Goal: Information Seeking & Learning: Learn about a topic

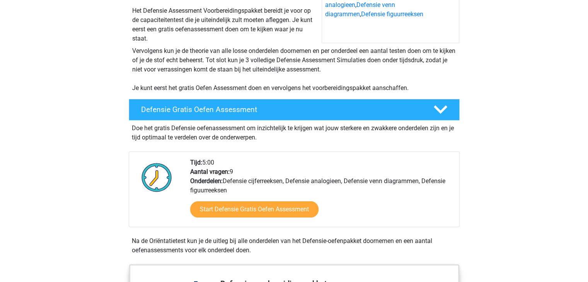
scroll to position [124, 0]
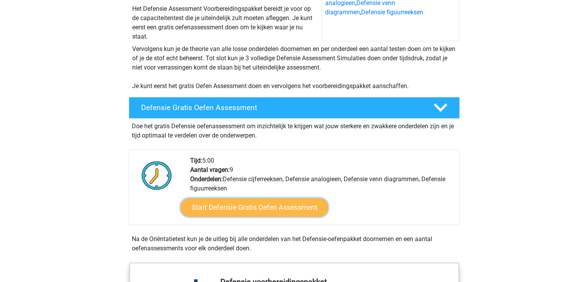
click at [272, 207] on link "Start Defensie Gratis Oefen Assessment" at bounding box center [254, 207] width 148 height 19
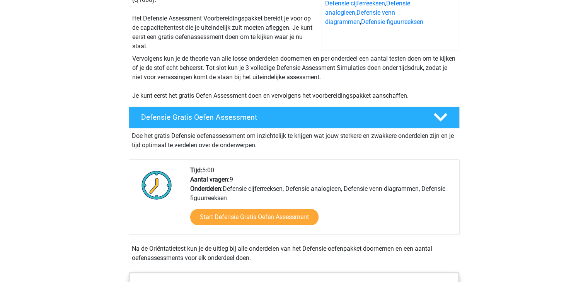
scroll to position [0, 0]
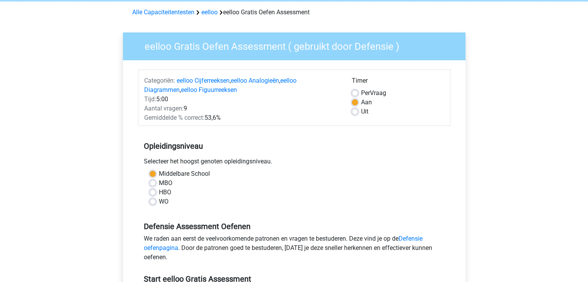
scroll to position [31, 0]
click at [361, 91] on label "Per Vraag" at bounding box center [373, 93] width 25 height 9
click at [356, 91] on input "Per Vraag" at bounding box center [355, 93] width 6 height 8
radio input "true"
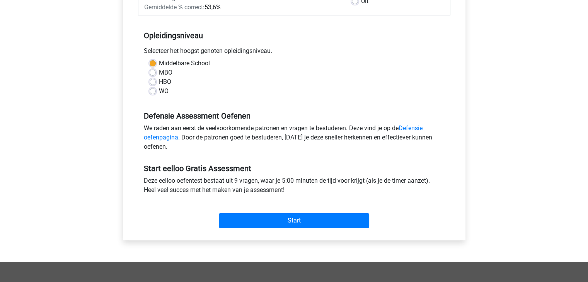
scroll to position [142, 0]
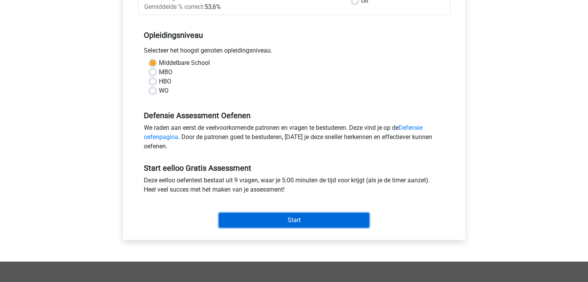
click at [274, 214] on input "Start" at bounding box center [294, 220] width 150 height 15
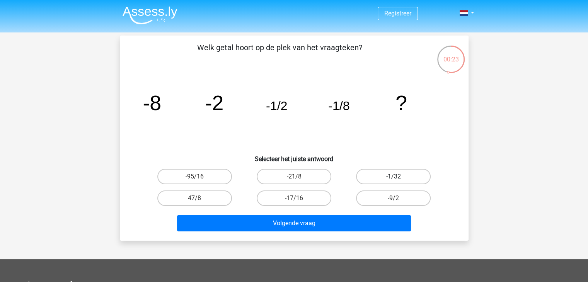
click at [372, 174] on label "-1/32" at bounding box center [393, 176] width 75 height 15
click at [393, 177] on input "-1/32" at bounding box center [395, 179] width 5 height 5
radio input "true"
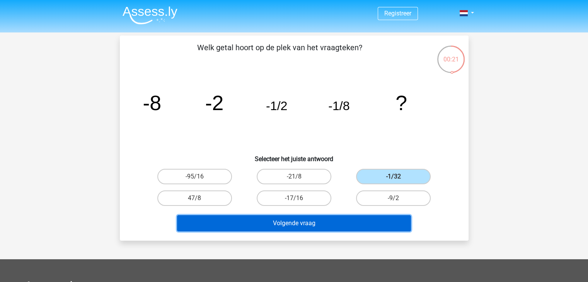
click at [323, 225] on button "Volgende vraag" at bounding box center [294, 223] width 234 height 16
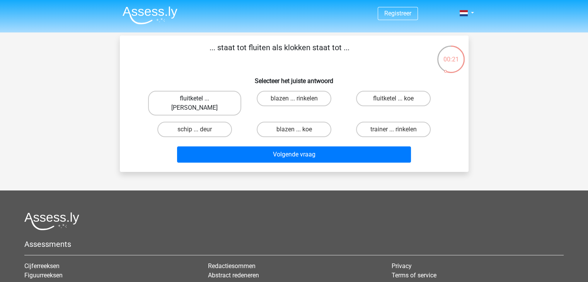
click at [196, 95] on label "fluitketel ... luiden" at bounding box center [194, 103] width 93 height 25
click at [196, 99] on input "fluitketel ... luiden" at bounding box center [196, 101] width 5 height 5
radio input "true"
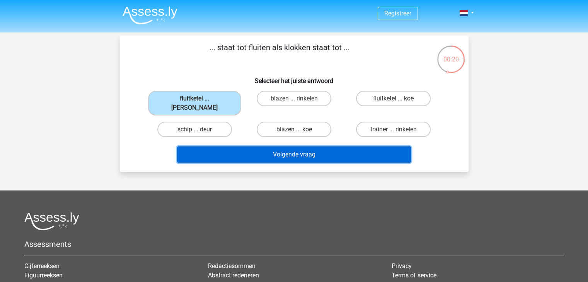
click at [280, 146] on button "Volgende vraag" at bounding box center [294, 154] width 234 height 16
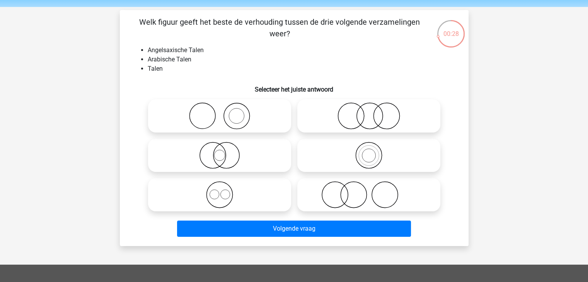
scroll to position [26, 0]
click at [234, 108] on icon at bounding box center [219, 115] width 137 height 27
click at [225, 108] on input "radio" at bounding box center [222, 109] width 5 height 5
radio input "true"
